Goal: Information Seeking & Learning: Learn about a topic

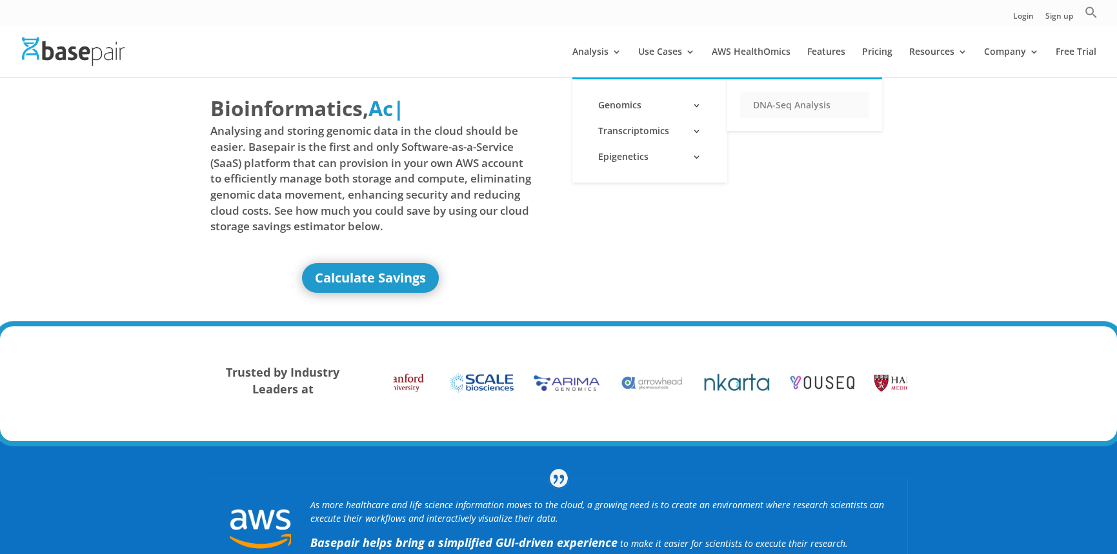
click at [762, 103] on link "DNA-Seq Analysis" at bounding box center [804, 105] width 129 height 26
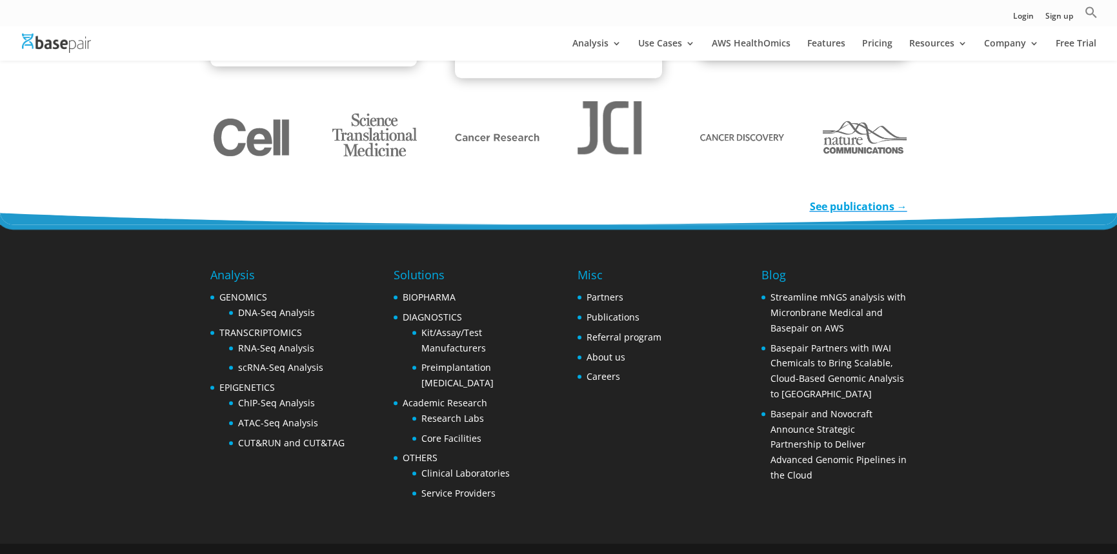
scroll to position [1990, 0]
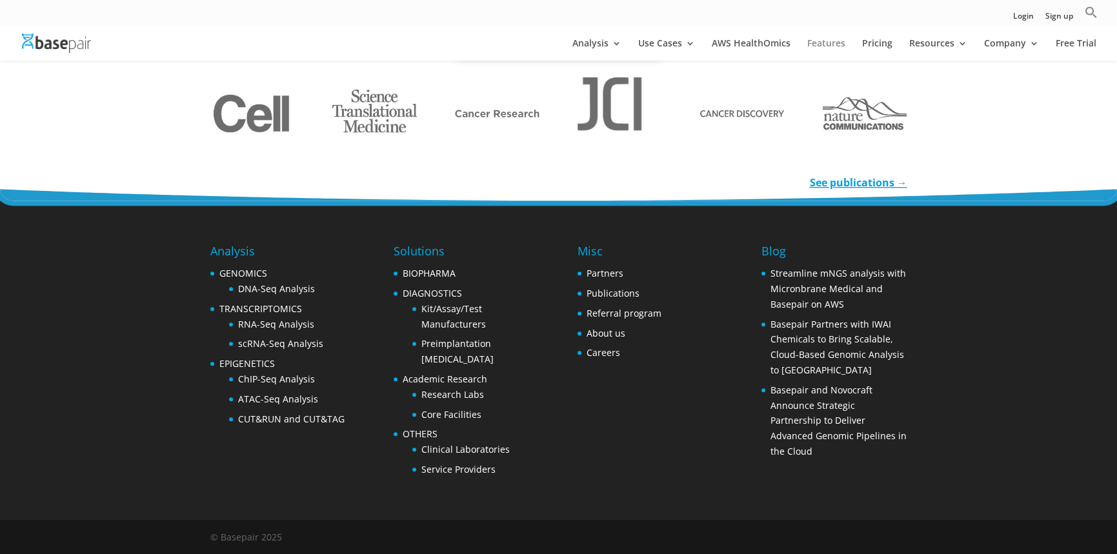
click at [820, 46] on link "Features" at bounding box center [826, 50] width 38 height 22
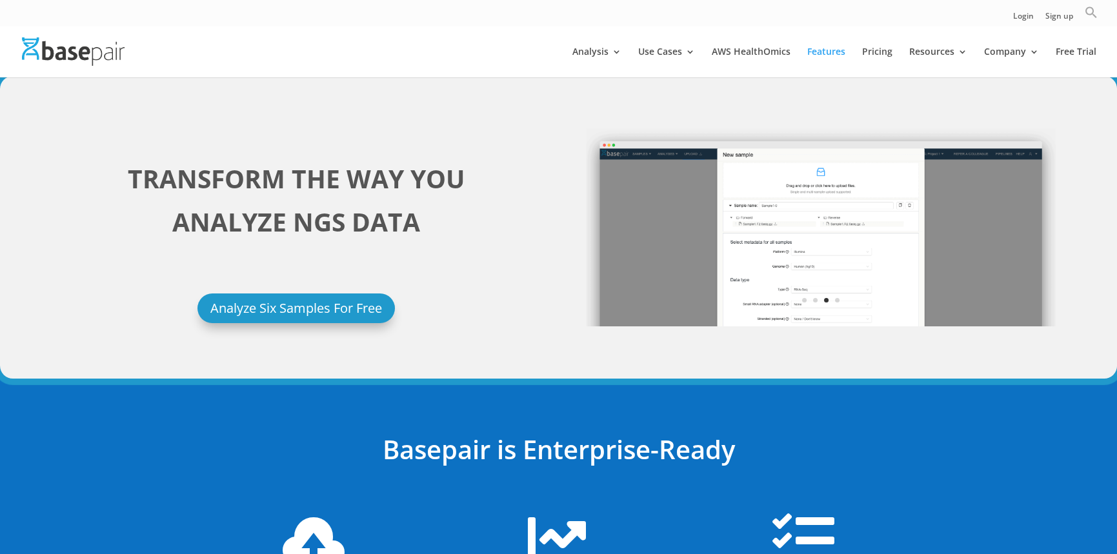
click at [1090, 15] on icon "Search" at bounding box center [1091, 12] width 13 height 13
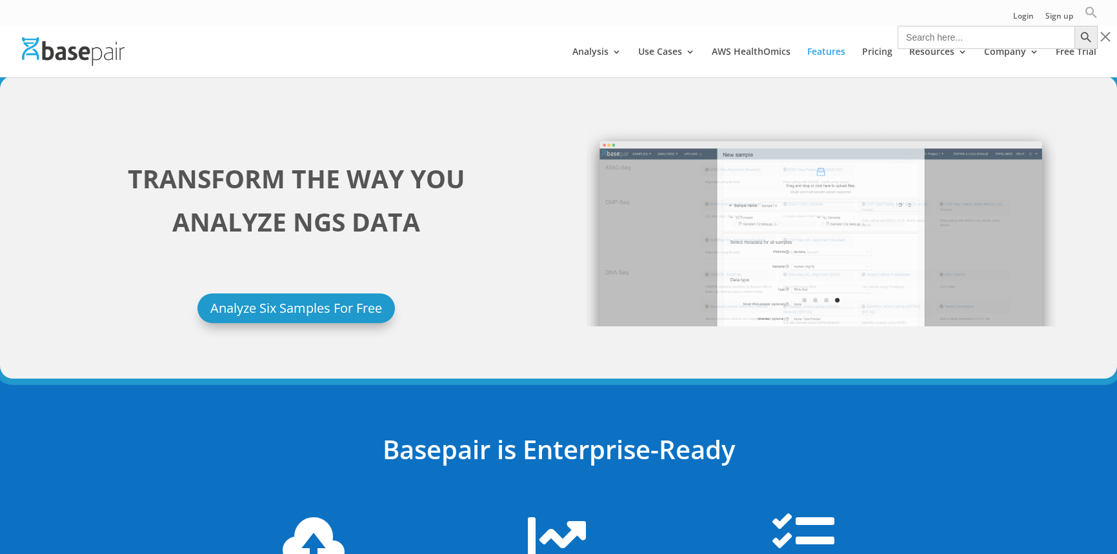
click at [1090, 15] on icon "Search" at bounding box center [1091, 12] width 13 height 13
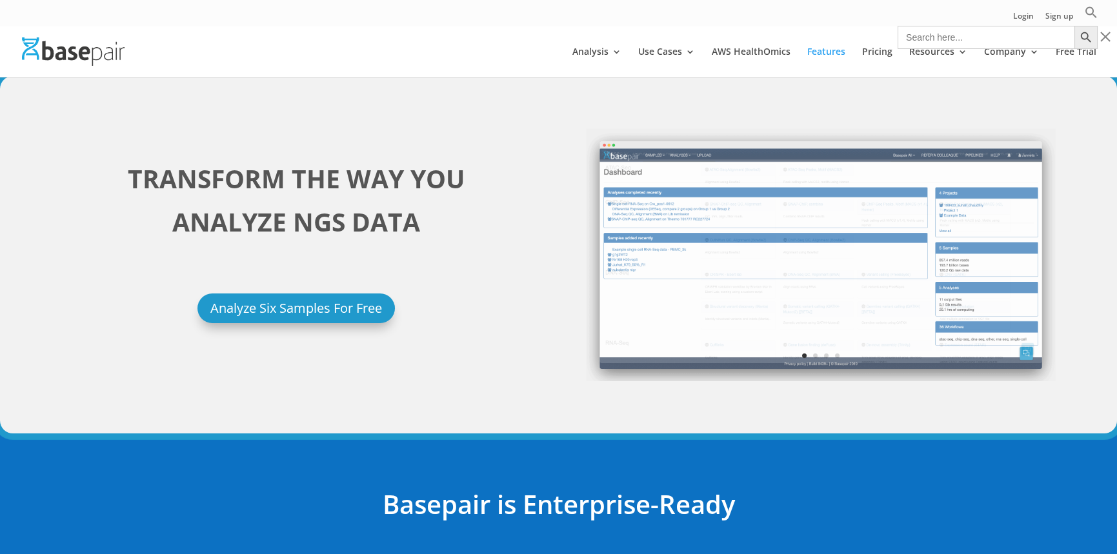
click at [1102, 39] on div at bounding box center [1105, 36] width 13 height 13
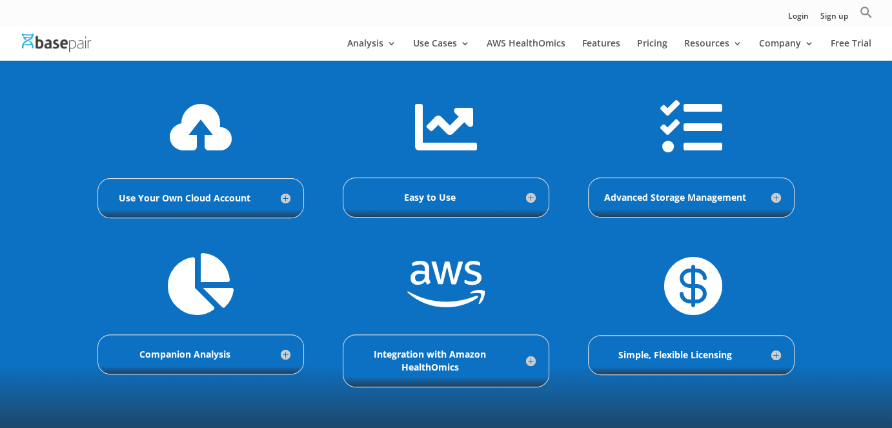
scroll to position [396, 0]
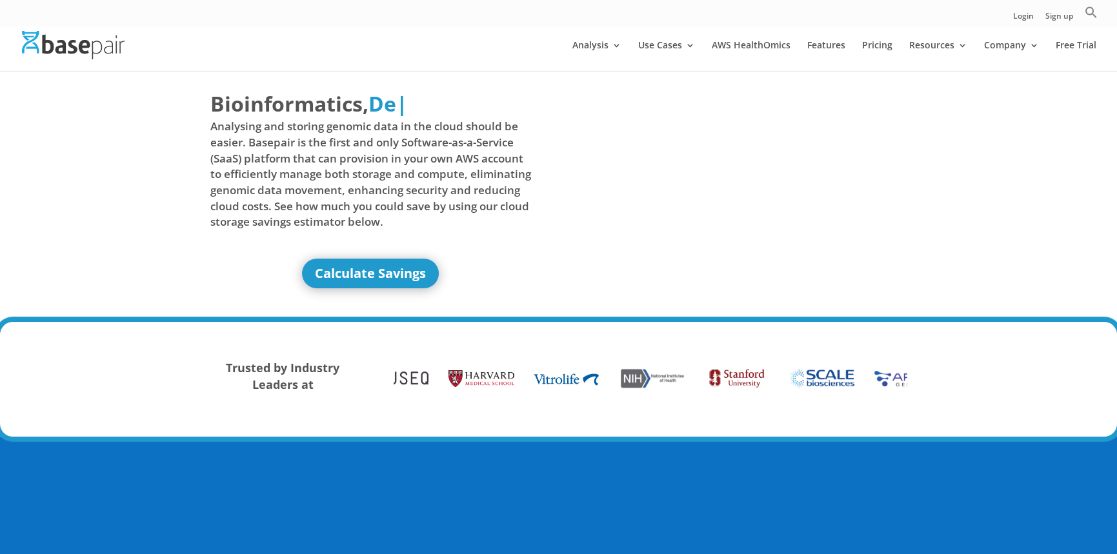
click at [1077, 160] on div "Bioinformatics, Delivered Made Simple Accelerated Federated De | Analysing and …" at bounding box center [558, 197] width 1117 height 251
